Goal: Navigation & Orientation: Find specific page/section

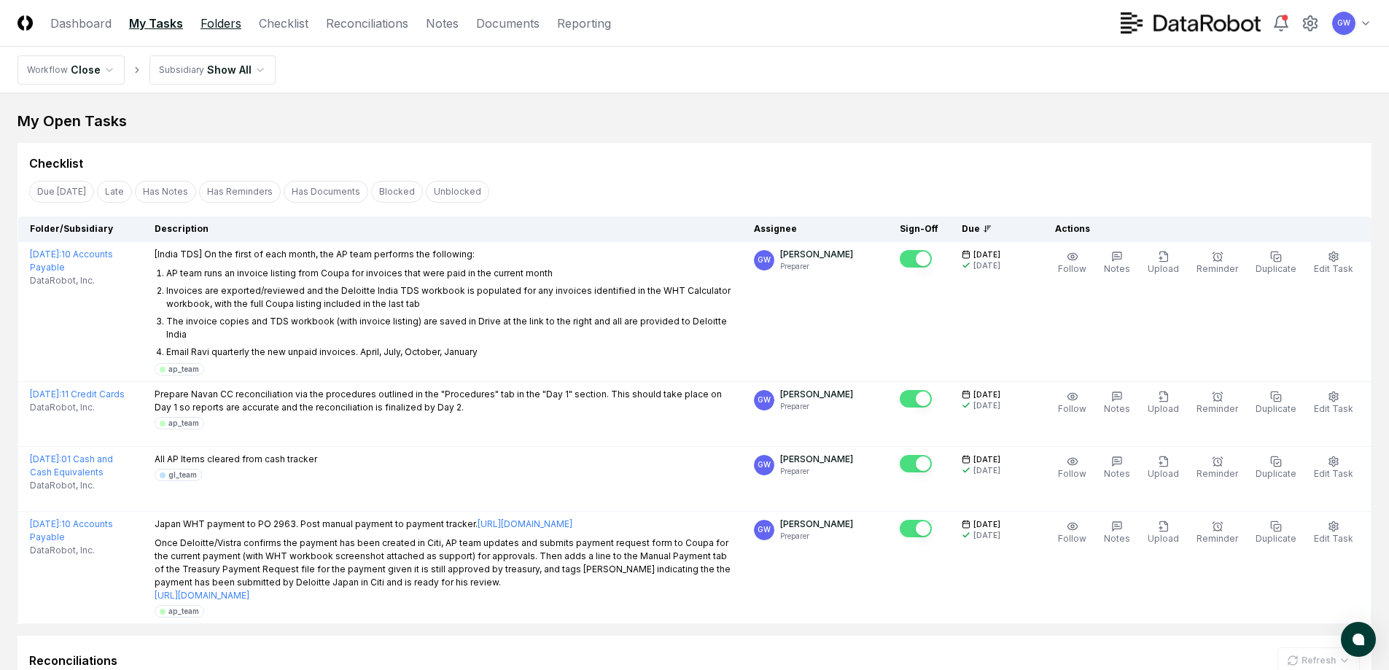
click at [214, 26] on link "Folders" at bounding box center [221, 24] width 41 height 18
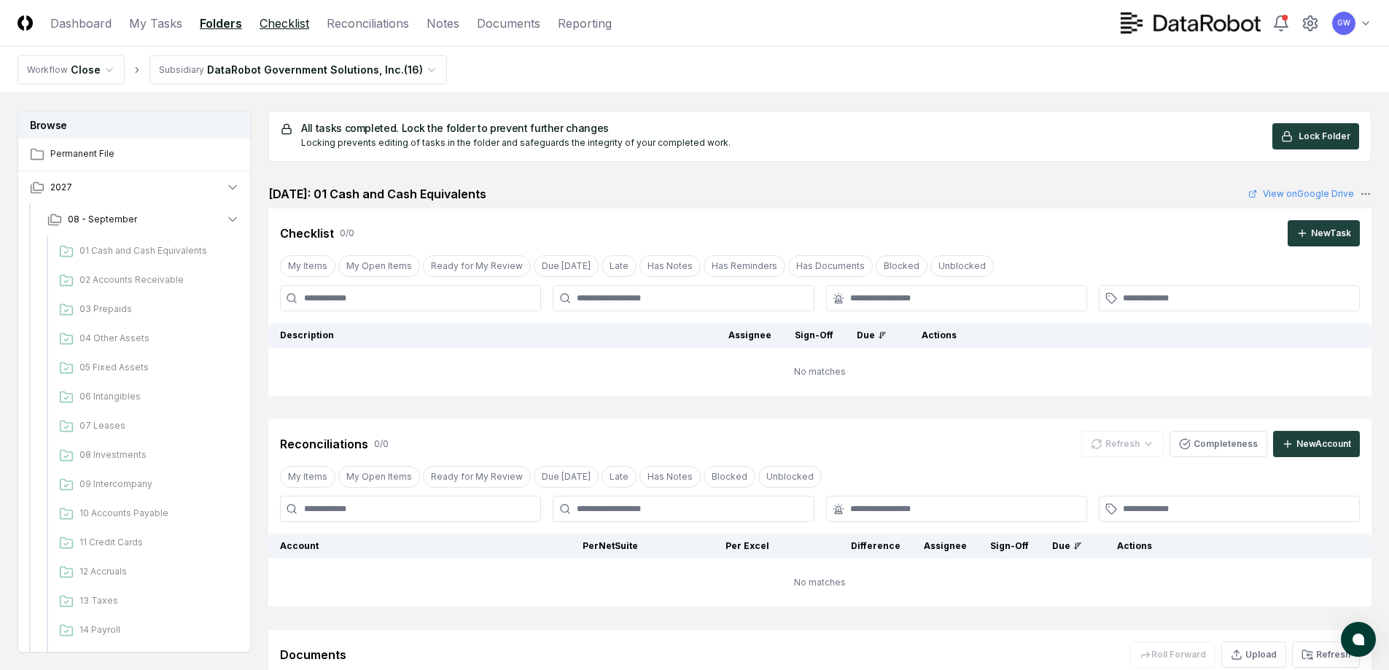
click at [270, 23] on link "Checklist" at bounding box center [285, 24] width 50 height 18
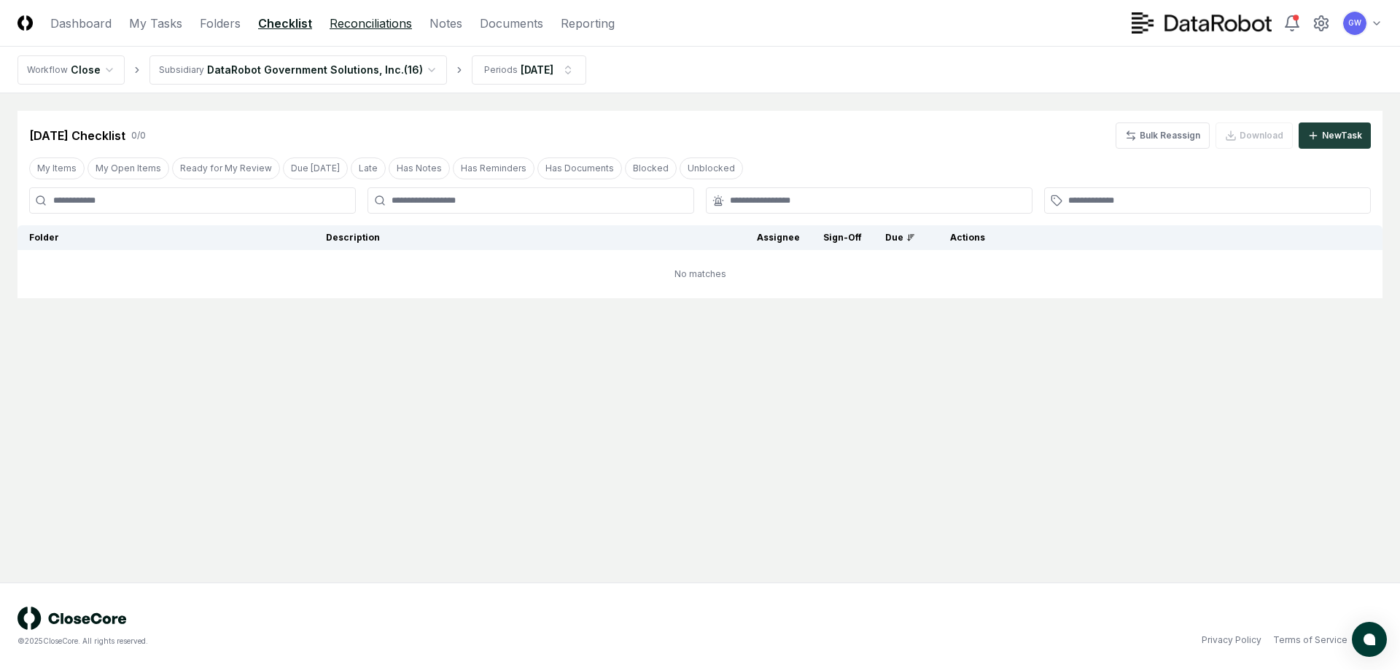
click at [361, 27] on link "Reconciliations" at bounding box center [371, 24] width 82 height 18
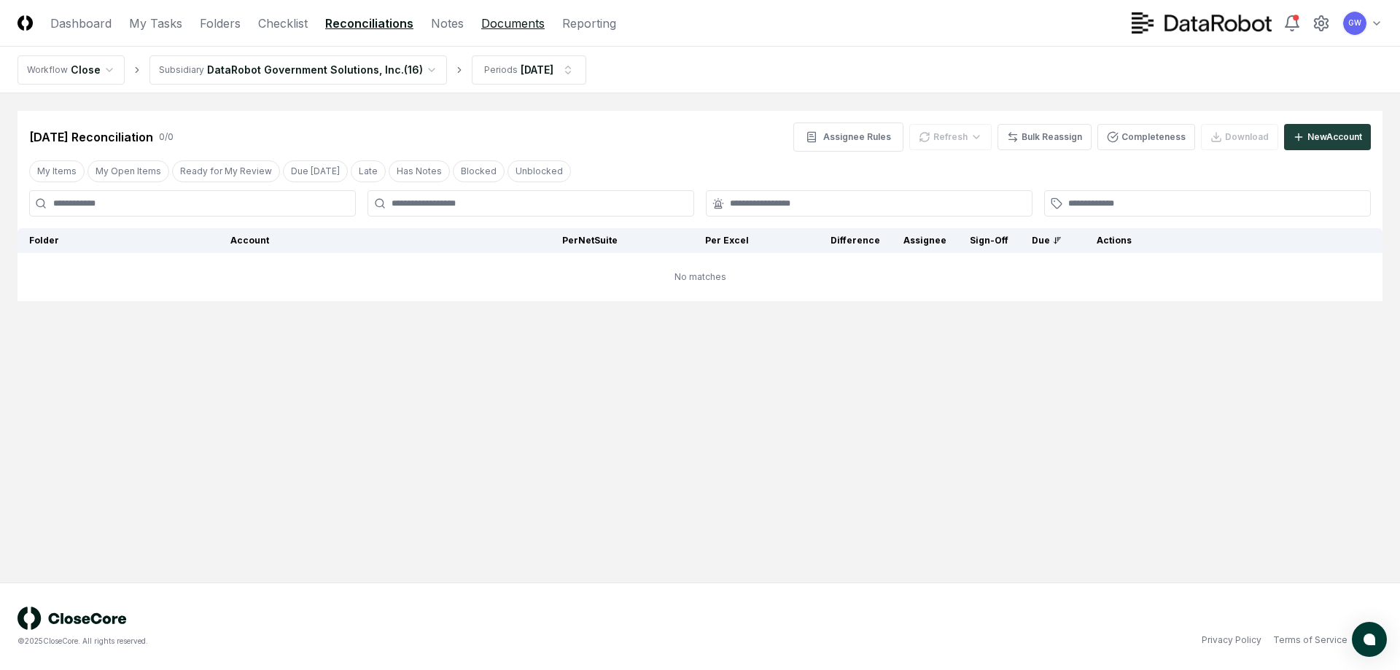
click at [496, 23] on link "Documents" at bounding box center [512, 24] width 63 height 18
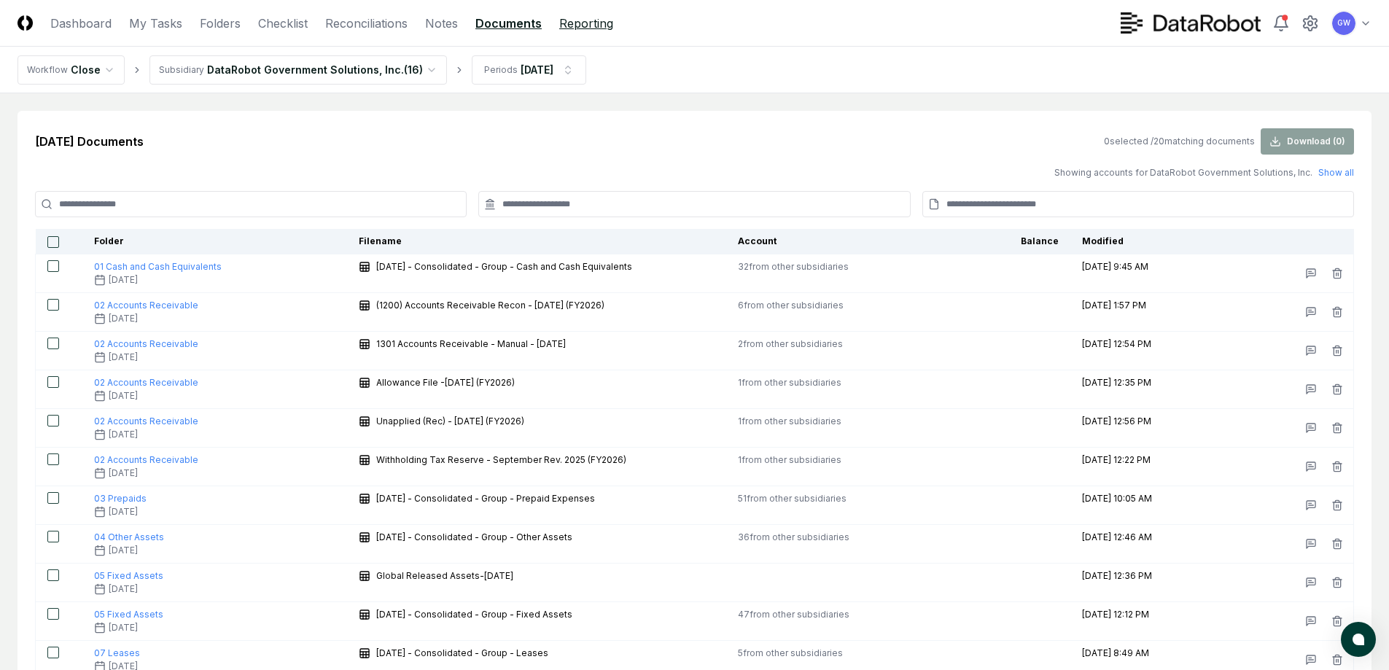
click at [578, 24] on link "Reporting" at bounding box center [586, 24] width 54 height 18
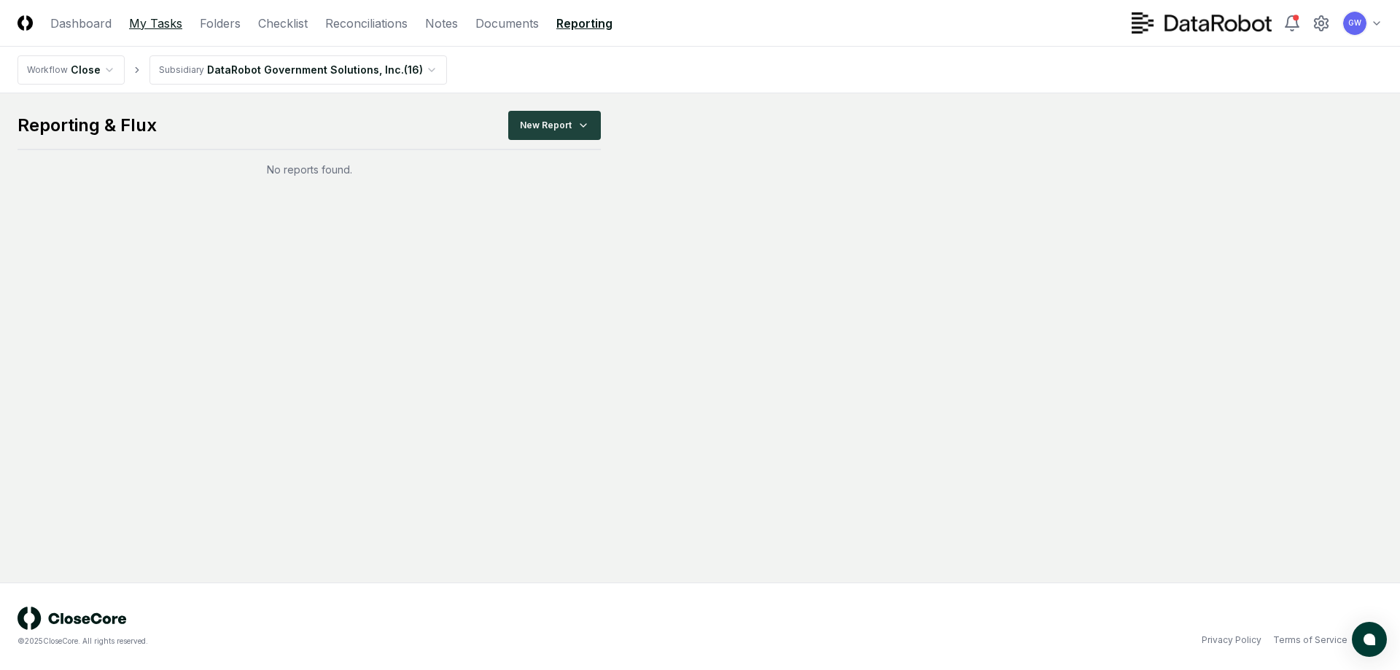
click at [156, 22] on link "My Tasks" at bounding box center [155, 24] width 53 height 18
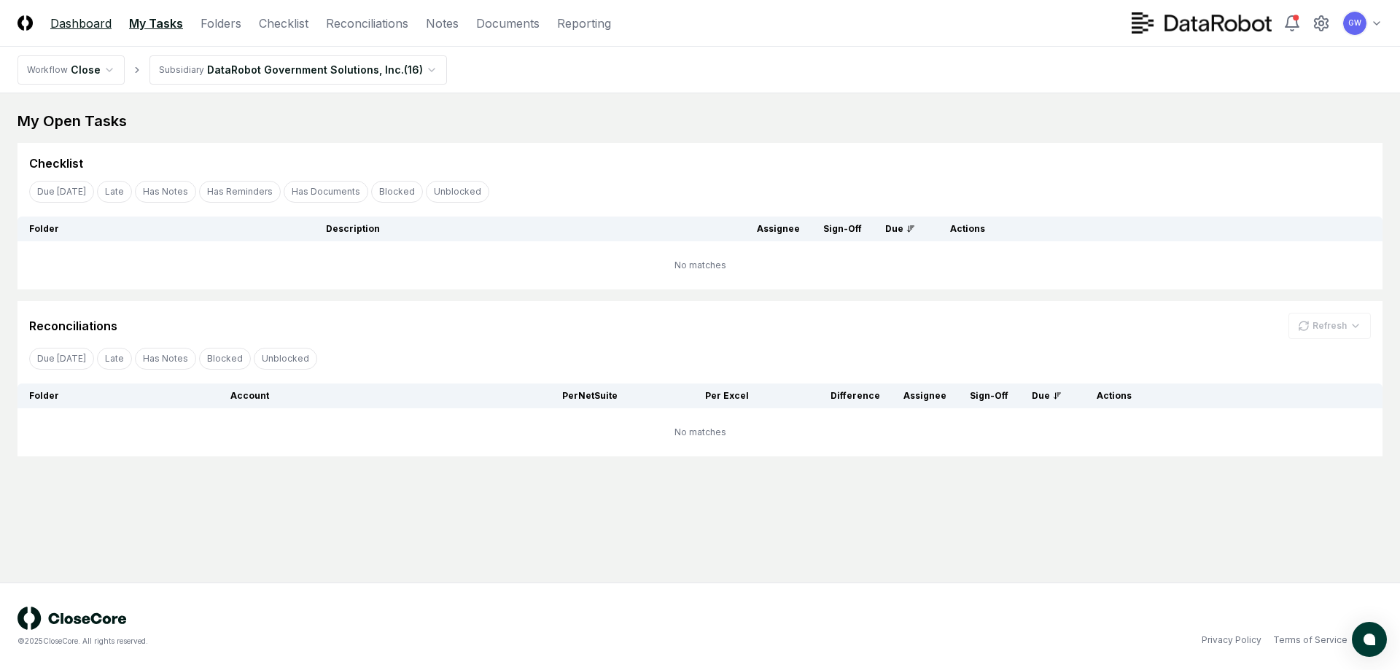
click at [69, 16] on link "Dashboard" at bounding box center [80, 24] width 61 height 18
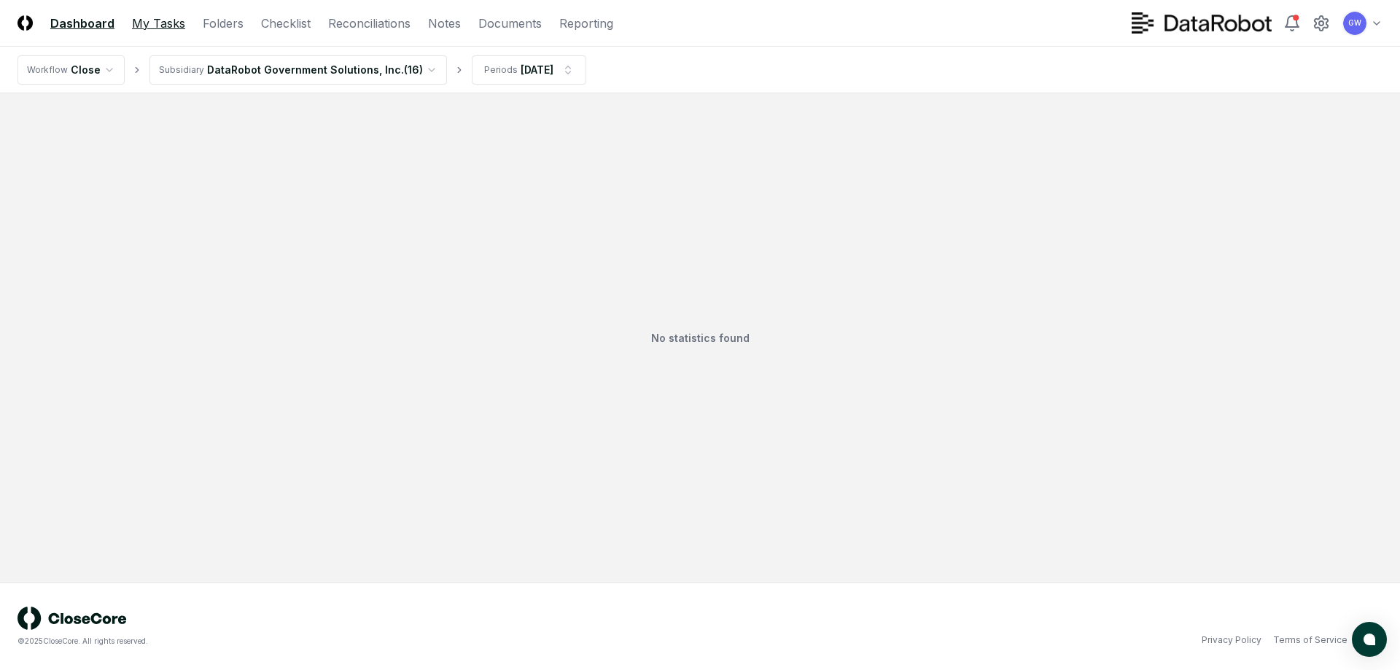
click at [149, 20] on link "My Tasks" at bounding box center [158, 24] width 53 height 18
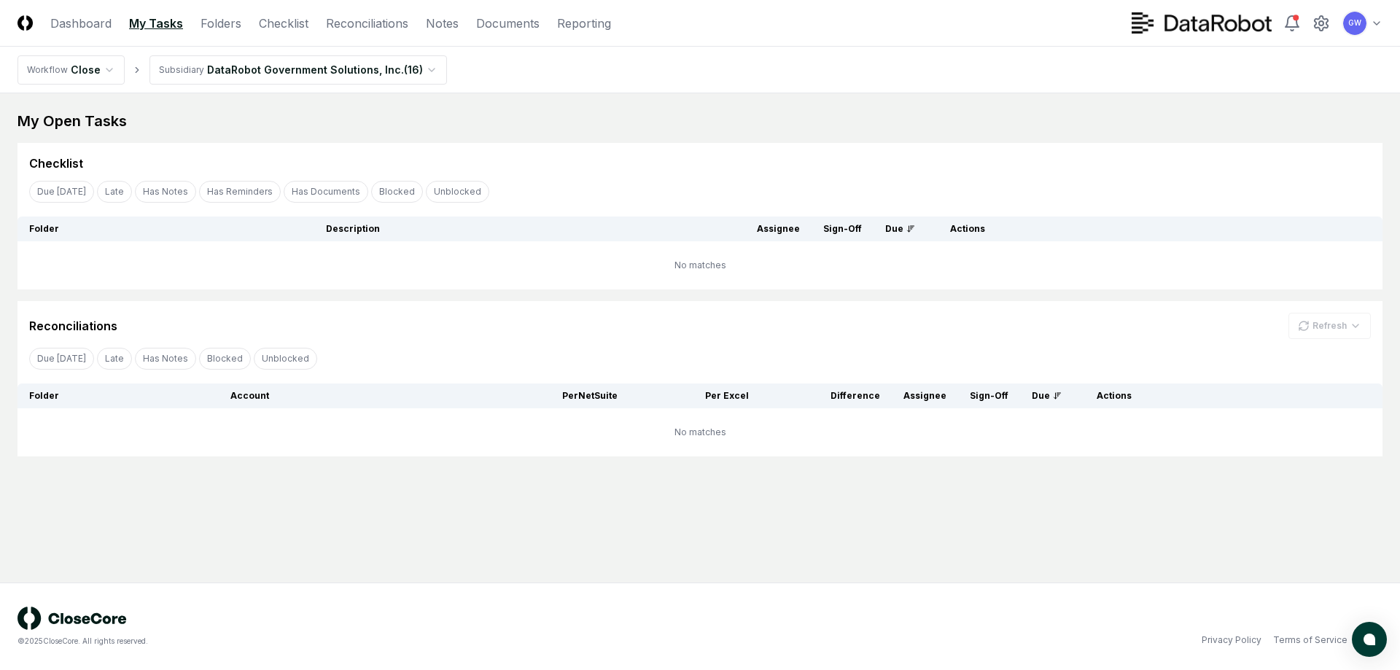
click at [149, 20] on link "My Tasks" at bounding box center [156, 24] width 54 height 18
click at [414, 66] on html "CloseCore Dashboard My Tasks Folders Checklist Reconciliations Notes Documents …" at bounding box center [700, 335] width 1400 height 670
